Goal: Task Accomplishment & Management: Manage account settings

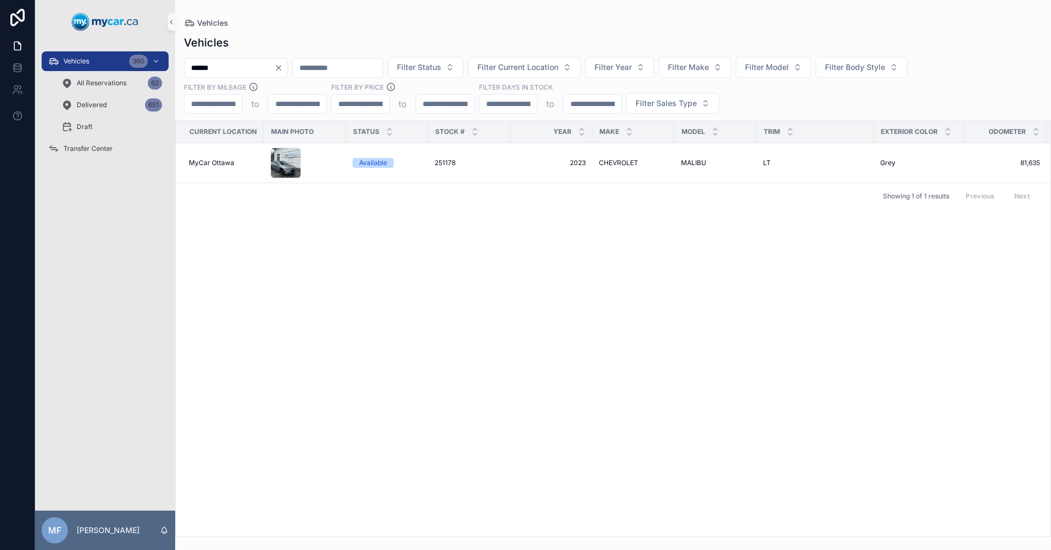
click at [236, 62] on input "******" at bounding box center [229, 67] width 90 height 15
type input "******"
click at [447, 152] on span "251179" at bounding box center [444, 156] width 21 height 9
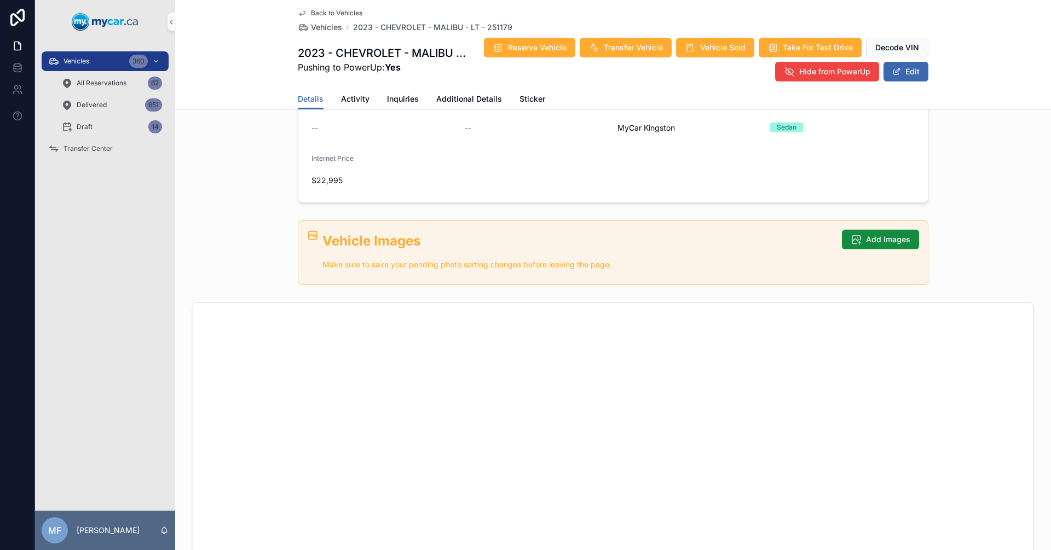
scroll to position [328, 0]
click at [858, 239] on button "Add Images" at bounding box center [880, 237] width 77 height 20
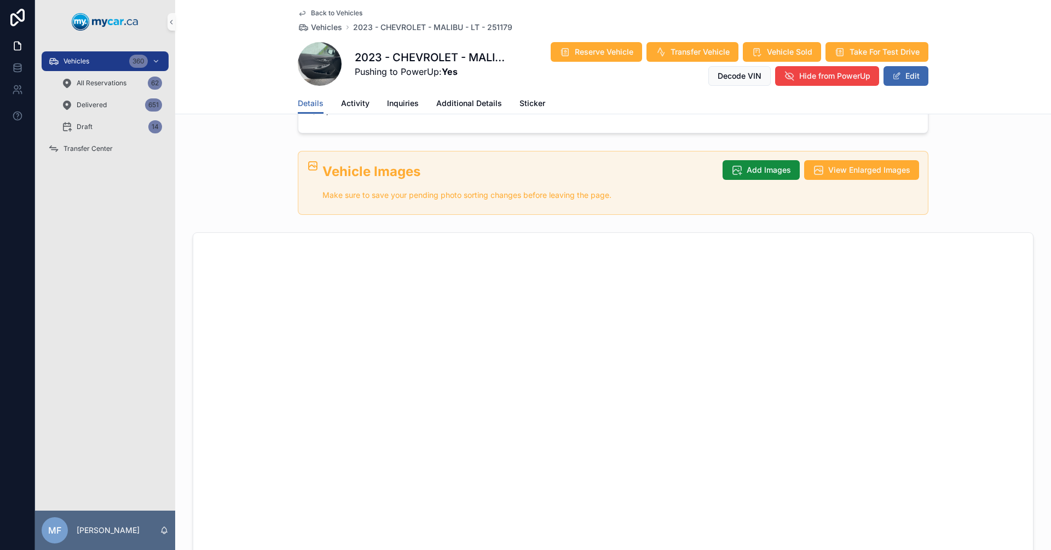
scroll to position [223, 0]
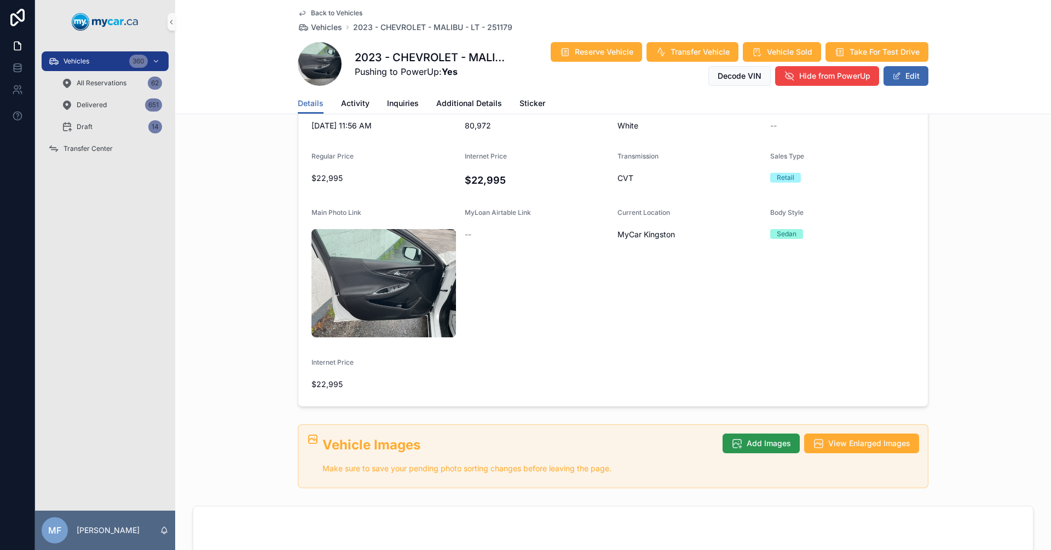
click at [746, 438] on span "Add Images" at bounding box center [768, 443] width 44 height 11
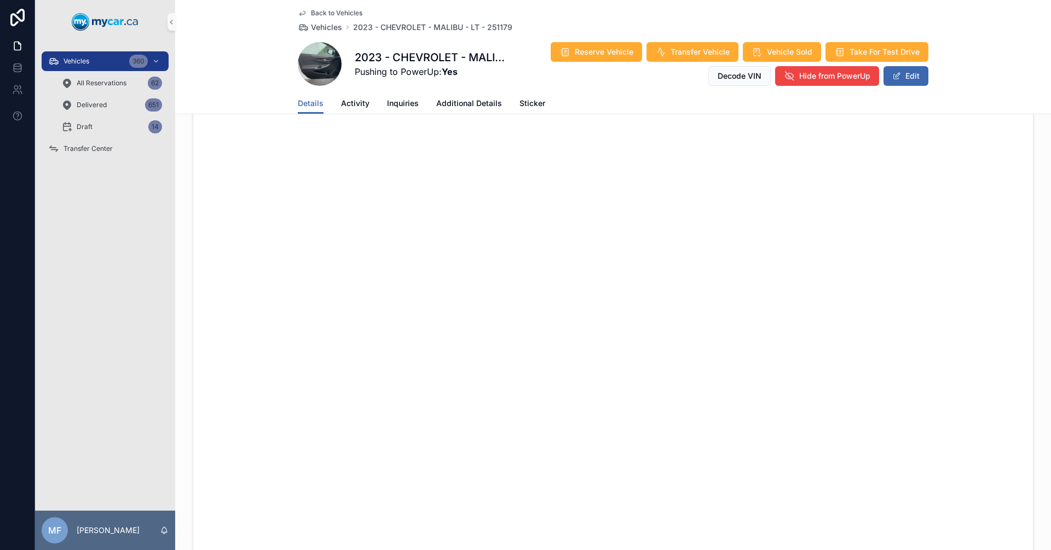
scroll to position [661, 0]
click at [316, 26] on span "Vehicles" at bounding box center [326, 27] width 31 height 11
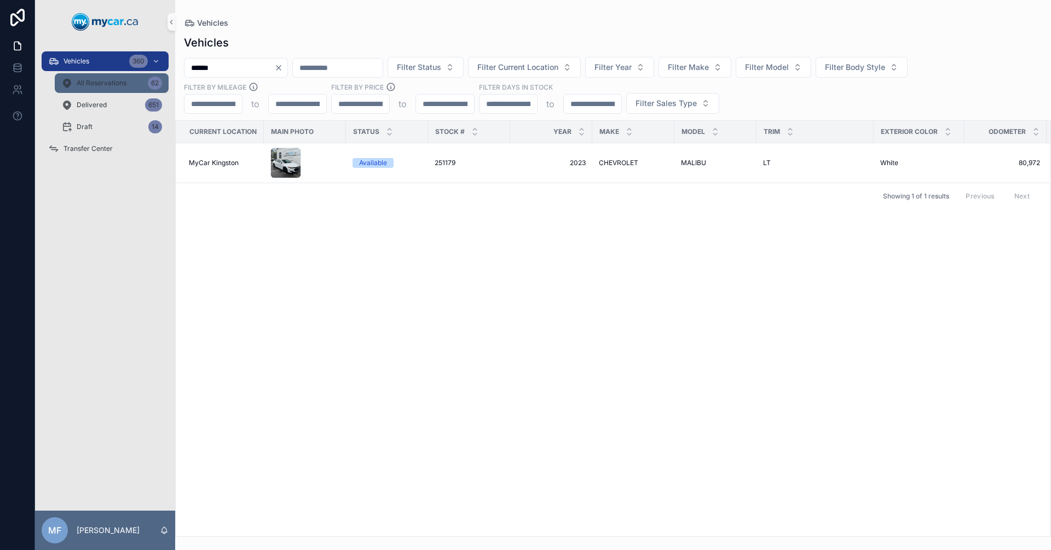
drag, startPoint x: 115, startPoint y: 66, endPoint x: 105, endPoint y: 80, distance: 17.8
click at [84, 70] on div "Vehicles 360 All Reservations 62 Delivered 651 Draft 14 Transfer Center MF [PER…" at bounding box center [543, 275] width 1016 height 550
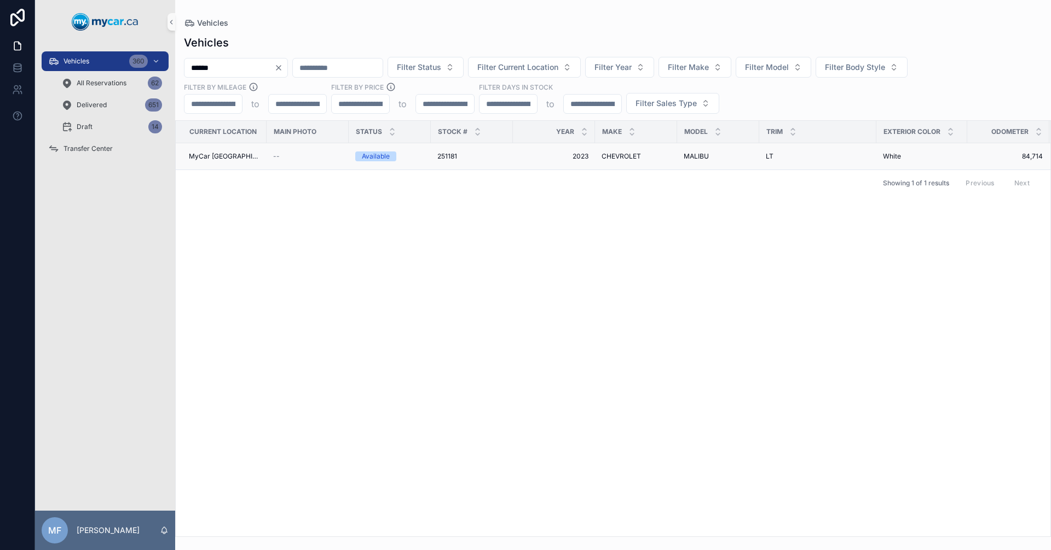
type input "******"
click at [543, 154] on span "2023" at bounding box center [553, 156] width 69 height 9
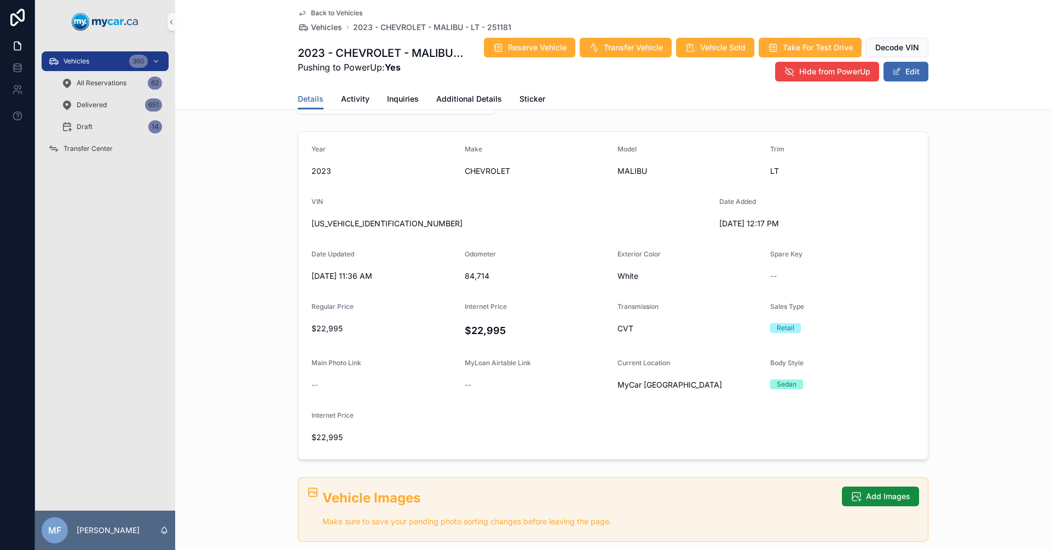
scroll to position [328, 0]
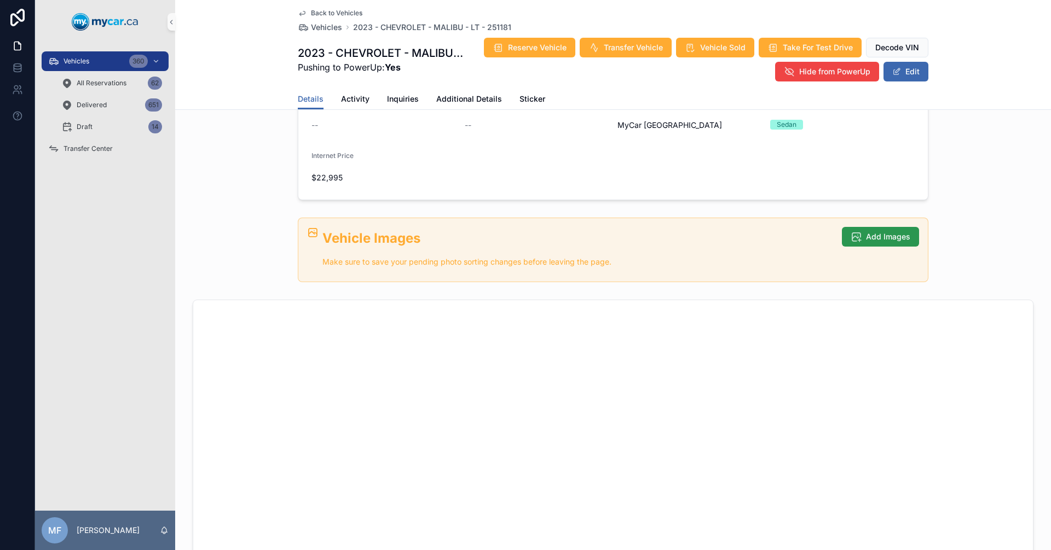
click at [866, 234] on span "Add Images" at bounding box center [888, 236] width 44 height 11
click at [878, 244] on button "Add Images" at bounding box center [880, 237] width 77 height 20
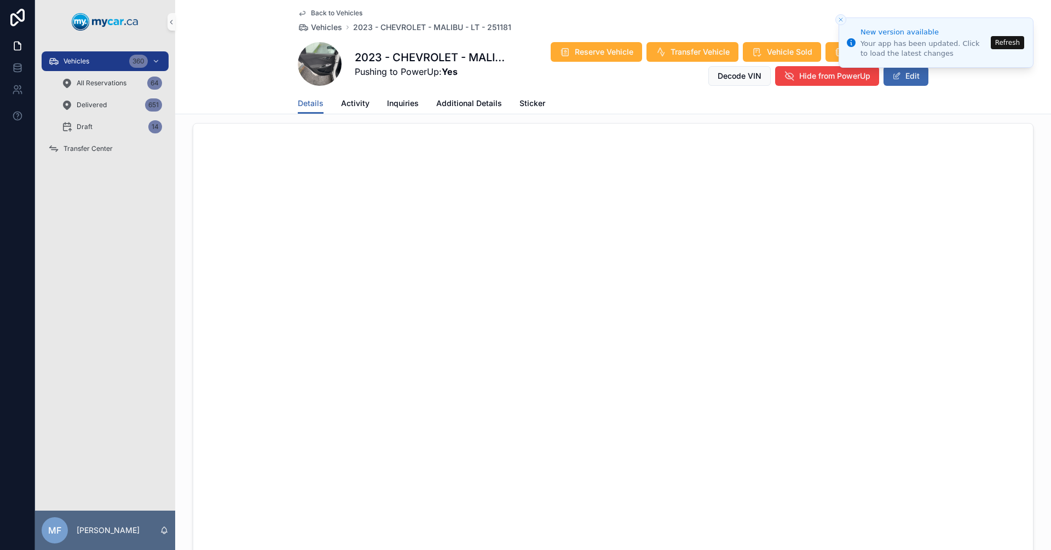
scroll to position [661, 0]
click at [313, 28] on span "Vehicles" at bounding box center [326, 27] width 31 height 11
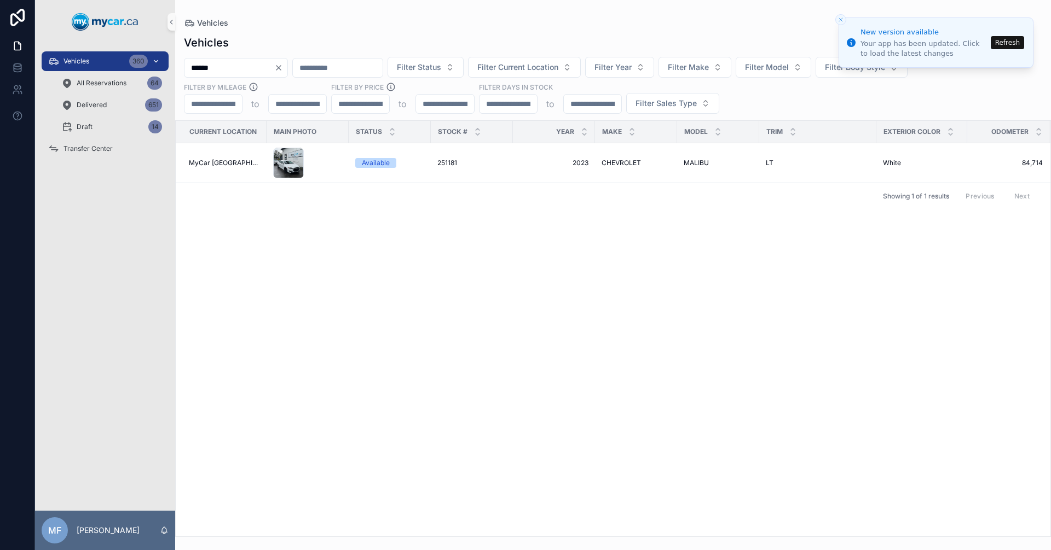
drag, startPoint x: 264, startPoint y: 62, endPoint x: 119, endPoint y: 65, distance: 145.0
click at [119, 65] on div "Vehicles 360 All Reservations 64 Delivered 651 Draft 14 Transfer Center MF [PER…" at bounding box center [543, 275] width 1016 height 550
type input "******"
click at [456, 153] on div "251180 251180" at bounding box center [468, 156] width 69 height 9
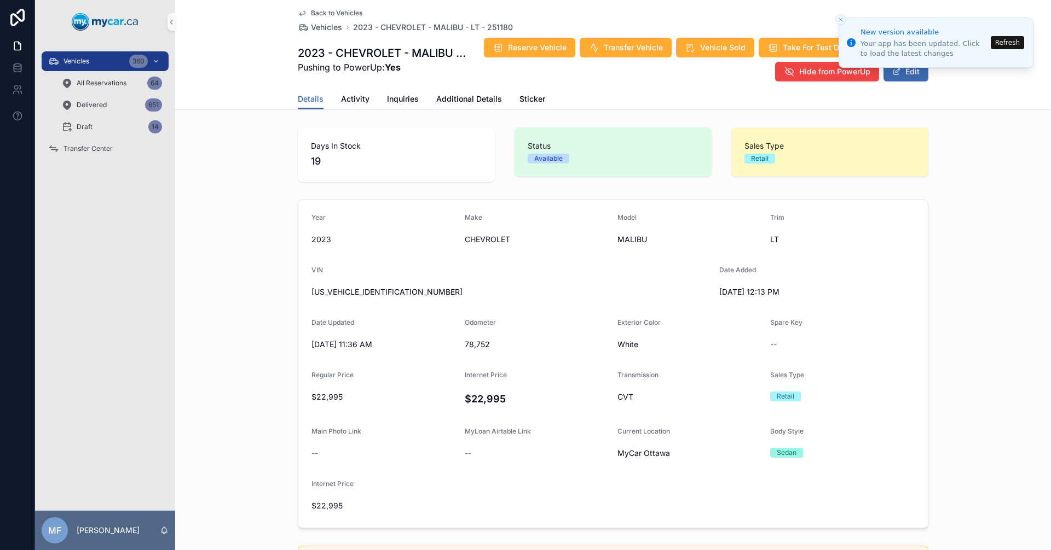
click at [1006, 42] on button "Refresh" at bounding box center [1006, 42] width 33 height 13
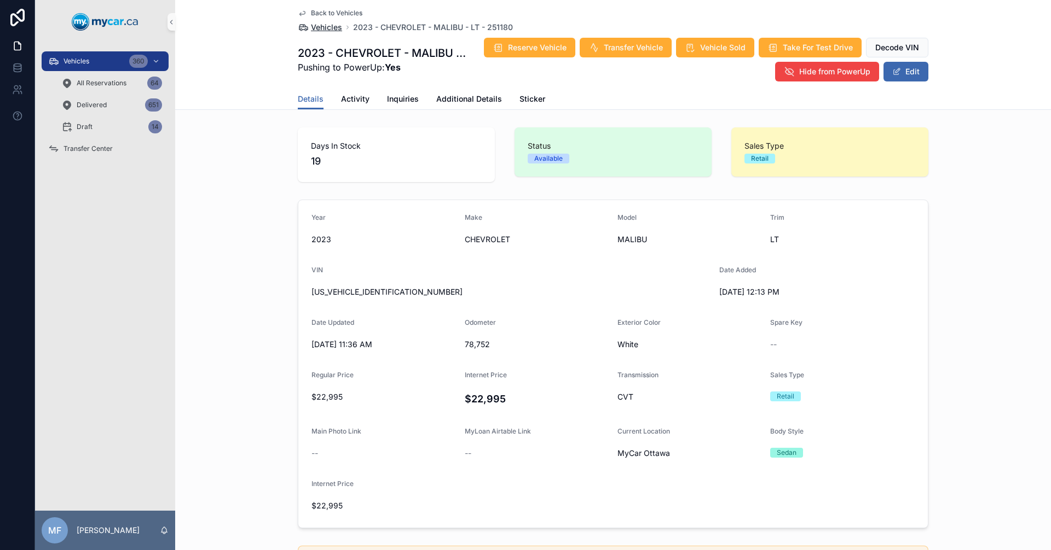
click at [321, 31] on span "Vehicles" at bounding box center [326, 27] width 31 height 11
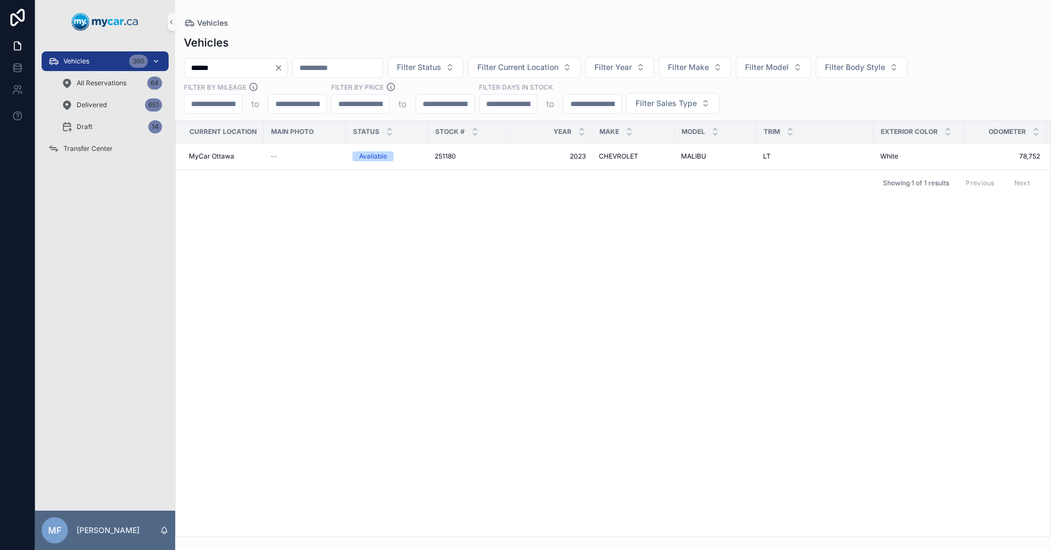
click at [78, 61] on span "Vehicles" at bounding box center [76, 61] width 26 height 9
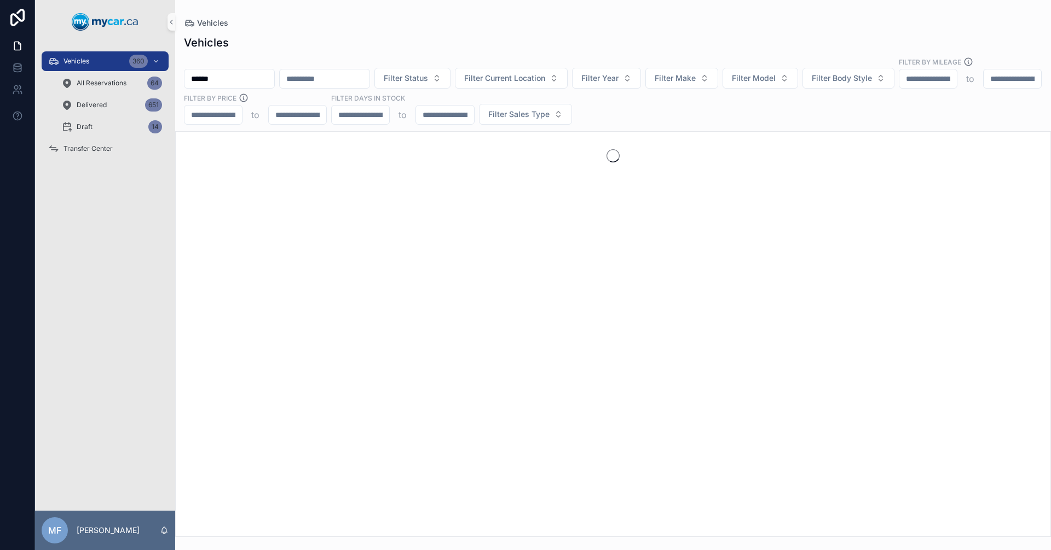
click at [0, 59] on div "Vehicles 360 All Reservations 64 Delivered 651 Draft 14 Transfer Center MF Mike…" at bounding box center [525, 275] width 1051 height 550
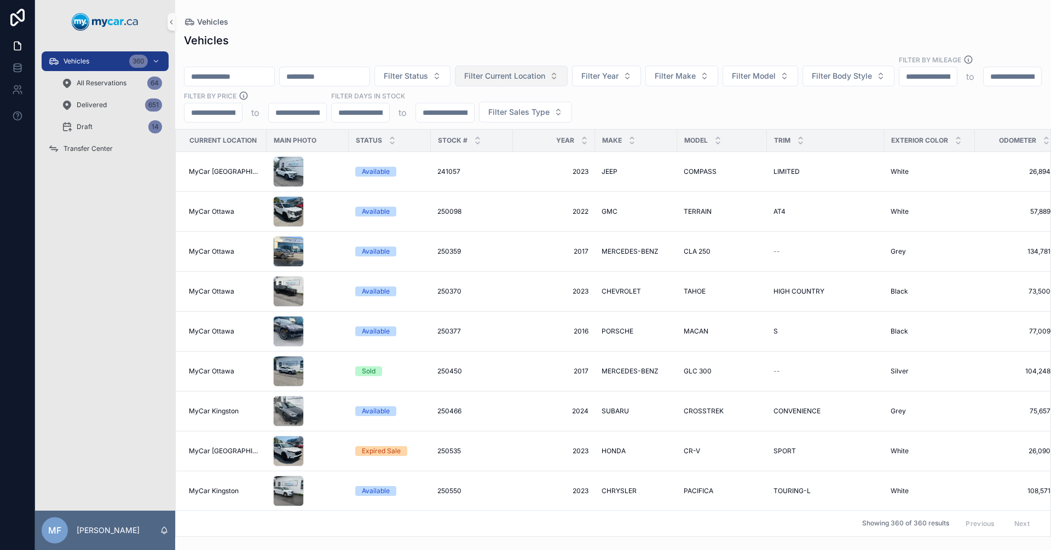
click at [545, 71] on span "Filter Current Location" at bounding box center [504, 76] width 81 height 11
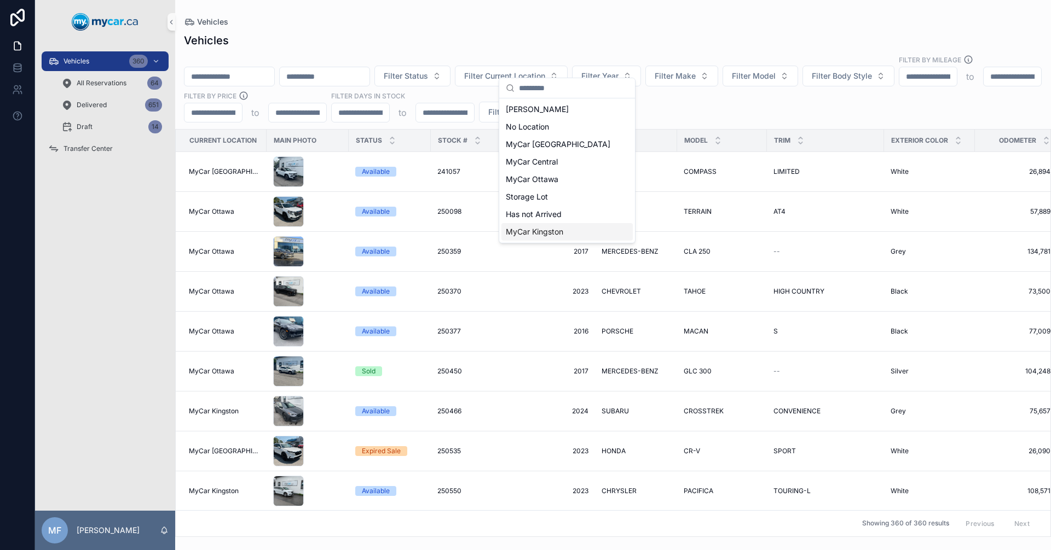
click at [520, 234] on span "MyCar Kingston" at bounding box center [534, 232] width 57 height 11
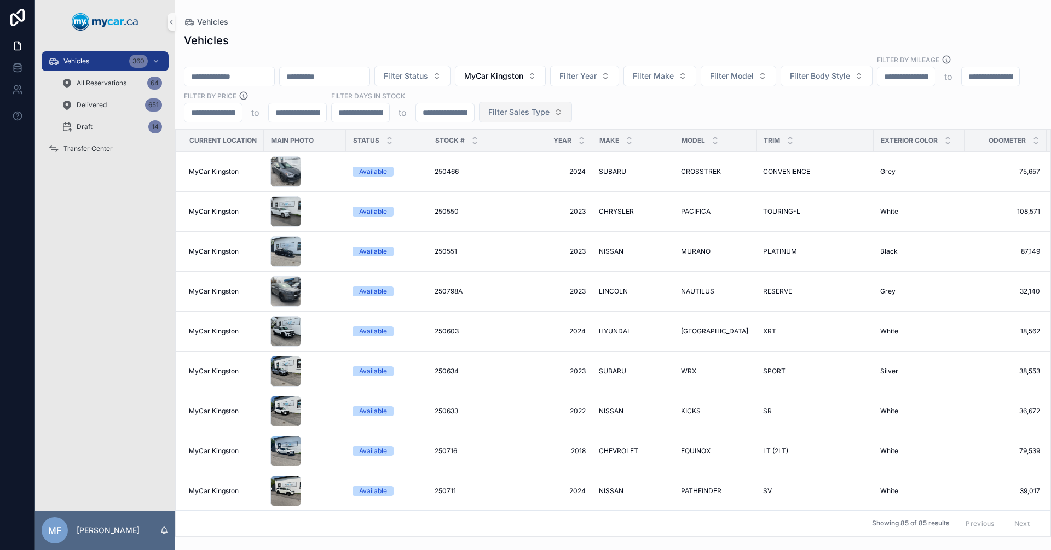
click at [549, 107] on span "Filter Sales Type" at bounding box center [518, 112] width 61 height 11
click at [620, 163] on div "Retail" at bounding box center [671, 163] width 131 height 18
click at [1020, 94] on div "Filter Status MyCar Kingston Filter Year Filter Make Filter Model Filter Body S…" at bounding box center [613, 89] width 876 height 68
click at [473, 140] on icon "scrollable content" at bounding box center [474, 143] width 7 height 7
